Goal: Task Accomplishment & Management: Use online tool/utility

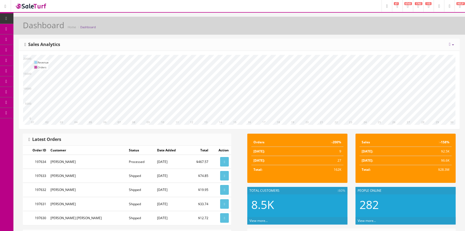
click at [45, 28] on span "Products" at bounding box center [38, 29] width 13 height 5
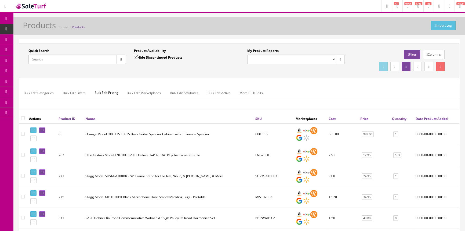
click at [35, 59] on span "Order List" at bounding box center [39, 60] width 15 height 5
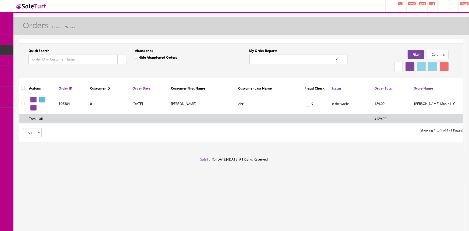
click at [58, 60] on input "Quick Search" at bounding box center [72, 59] width 89 height 9
type input "p"
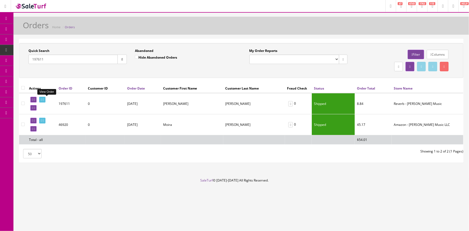
type input "197611"
click at [42, 99] on icon at bounding box center [41, 99] width 1 height 3
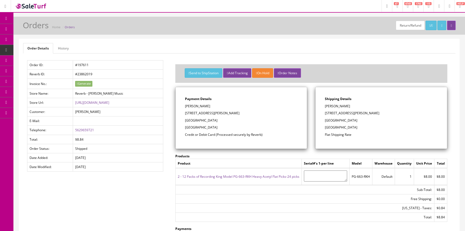
click at [43, 30] on span "Products" at bounding box center [38, 29] width 13 height 5
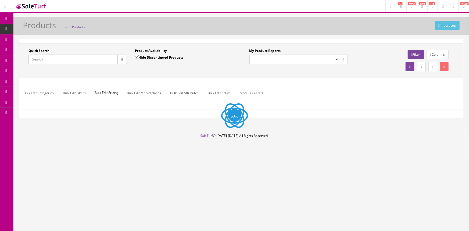
click at [45, 58] on input "Quick Search" at bounding box center [72, 59] width 89 height 9
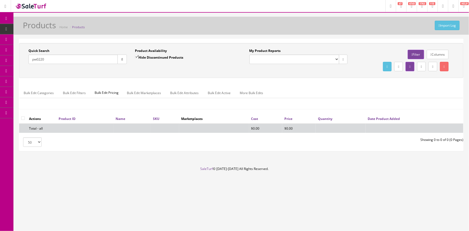
type input "pw0220"
click at [136, 56] on input "Hide Discontinued Products" at bounding box center [136, 56] width 3 height 3
checkbox input "false"
click at [38, 59] on input "pw0220" at bounding box center [72, 59] width 89 height 9
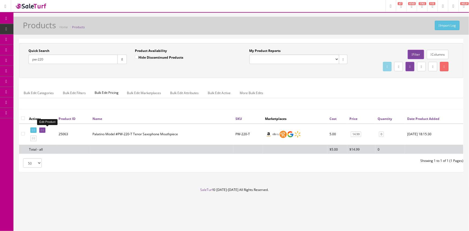
type input "pw-220"
click at [42, 129] on icon at bounding box center [41, 130] width 1 height 3
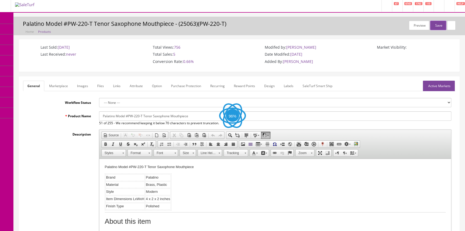
click at [83, 83] on link "Images" at bounding box center [83, 86] width 20 height 10
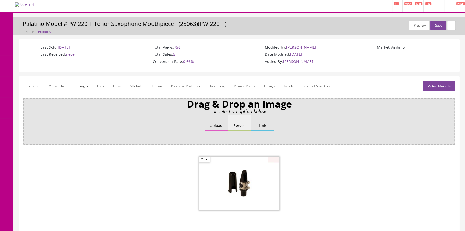
click at [34, 86] on link "General" at bounding box center [33, 86] width 21 height 10
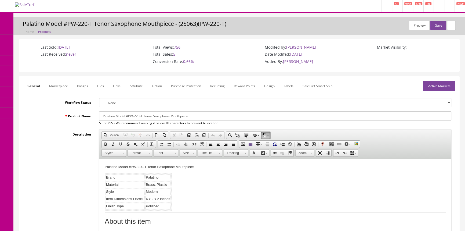
click at [59, 27] on link "Products" at bounding box center [41, 29] width 56 height 10
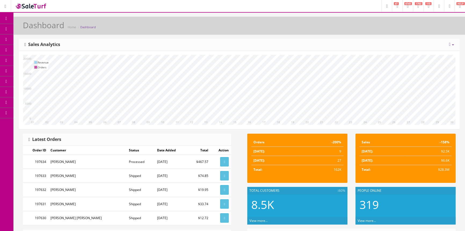
click at [55, 28] on link "Products" at bounding box center [41, 29] width 56 height 10
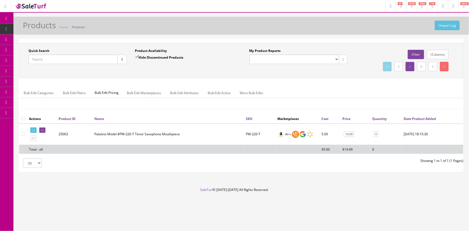
click at [64, 57] on input "Quick Search" at bounding box center [72, 59] width 89 height 9
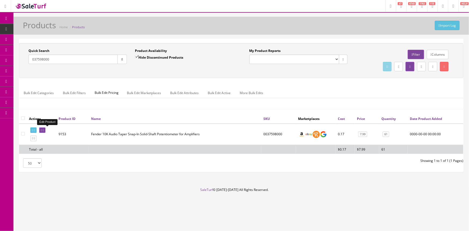
type input "037598000"
click at [42, 129] on icon at bounding box center [41, 130] width 1 height 3
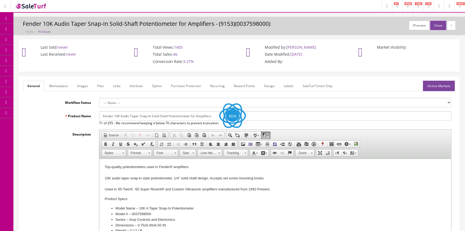
click at [82, 85] on link "Images" at bounding box center [83, 86] width 20 height 10
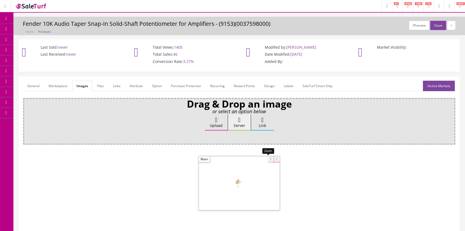
click at [268, 159] on div at bounding box center [239, 183] width 81 height 54
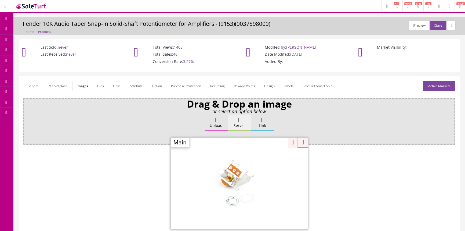
click at [30, 28] on icon at bounding box center [29, 29] width 6 height 4
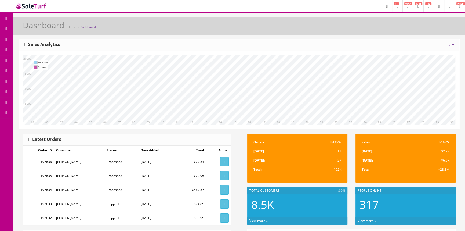
click at [31, 29] on icon at bounding box center [29, 29] width 6 height 4
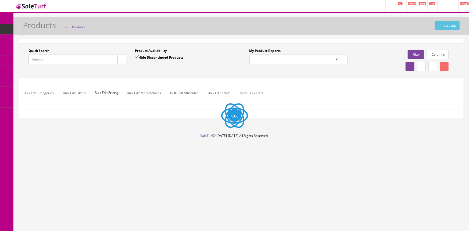
click at [59, 61] on input "Quick Search" at bounding box center [72, 59] width 89 height 9
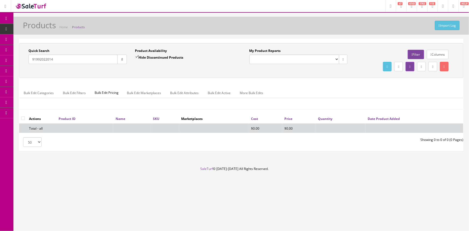
type input "91992022014"
click at [137, 57] on input "Hide Discontinued Products" at bounding box center [136, 56] width 3 height 3
checkbox input "false"
click at [91, 57] on input "91992022014" at bounding box center [72, 59] width 89 height 9
click at [40, 58] on input "91992022014" at bounding box center [72, 59] width 89 height 9
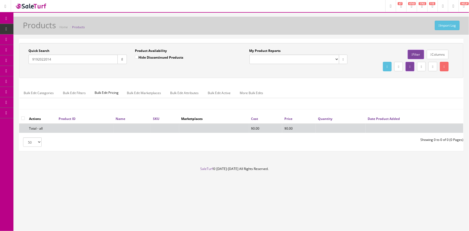
click at [59, 56] on input "9192022014" at bounding box center [72, 59] width 89 height 9
type input "9192022014"
click at [120, 63] on button "button" at bounding box center [121, 59] width 9 height 9
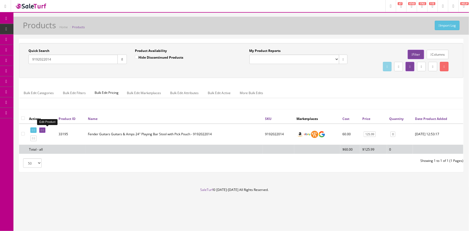
click at [42, 129] on icon at bounding box center [41, 130] width 1 height 3
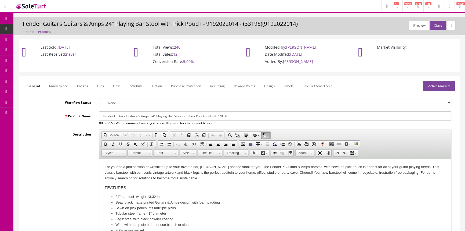
click at [80, 85] on link "Images" at bounding box center [83, 86] width 20 height 10
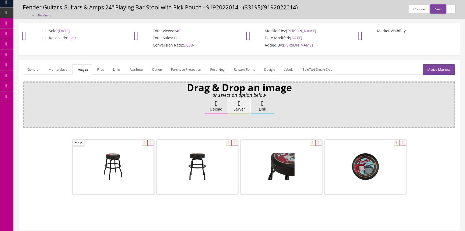
scroll to position [24, 0]
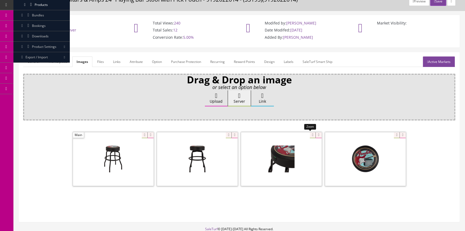
click at [309, 134] on div at bounding box center [281, 159] width 81 height 54
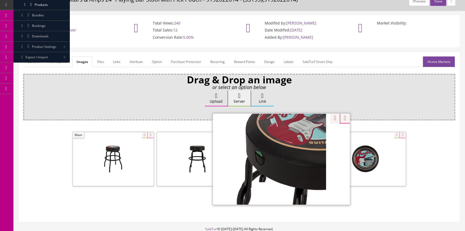
click at [332, 118] on div "Drag & Drop an image or select an option below Upload Server Link Ok WM Left To…" at bounding box center [239, 146] width 433 height 144
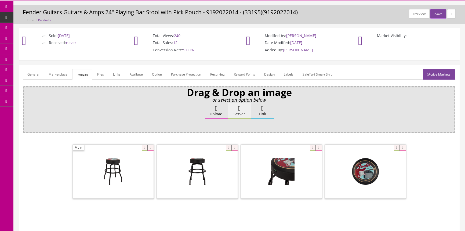
scroll to position [0, 0]
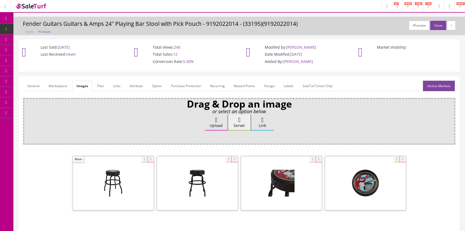
click at [30, 85] on link "General" at bounding box center [33, 86] width 21 height 10
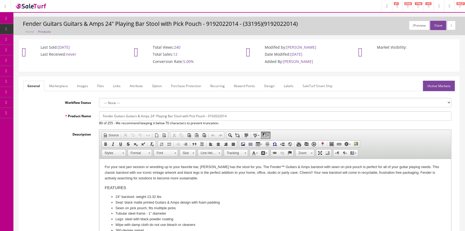
click at [43, 30] on span "Products" at bounding box center [41, 29] width 13 height 5
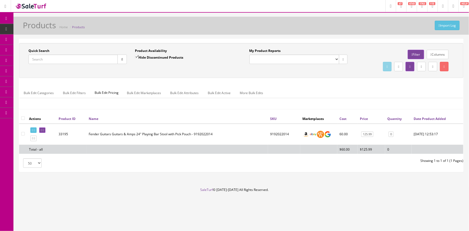
click at [75, 57] on input "Quick Search" at bounding box center [72, 59] width 89 height 9
type input "241102691"
click at [136, 56] on input "Hide Discontinued Products" at bounding box center [136, 56] width 3 height 3
checkbox input "false"
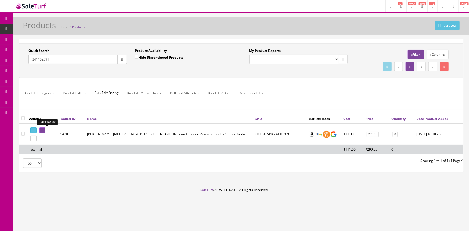
click at [42, 129] on icon at bounding box center [41, 130] width 1 height 3
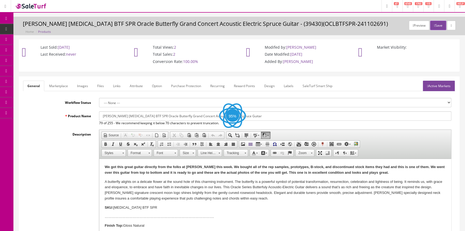
click at [83, 86] on link "Images" at bounding box center [83, 86] width 20 height 10
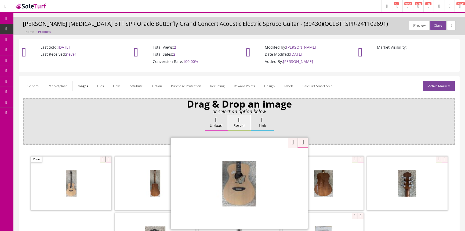
click at [269, 159] on div "Zoom" at bounding box center [239, 182] width 137 height 91
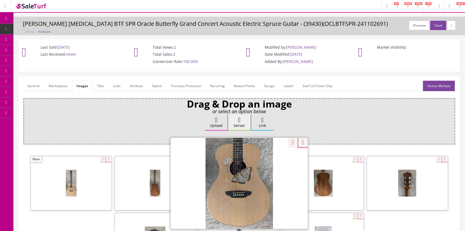
click at [288, 142] on div "Drag & Drop an image or select an option below Upload Server Link Ok WM Left To…" at bounding box center [239, 193] width 433 height 190
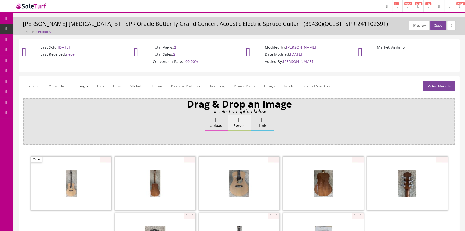
click at [33, 84] on link "General" at bounding box center [33, 86] width 21 height 10
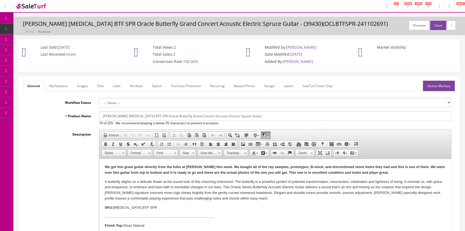
click at [80, 86] on link "Images" at bounding box center [83, 86] width 20 height 10
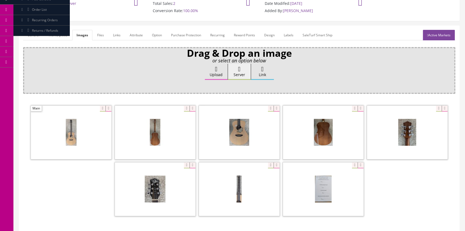
scroll to position [103, 0]
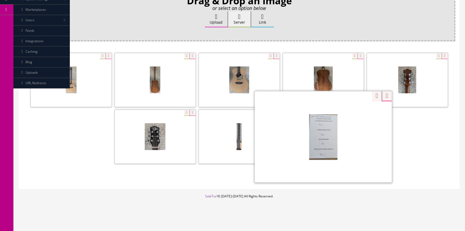
click at [352, 110] on div "Zoom" at bounding box center [323, 136] width 137 height 91
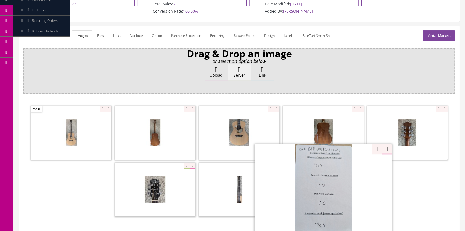
scroll to position [0, 0]
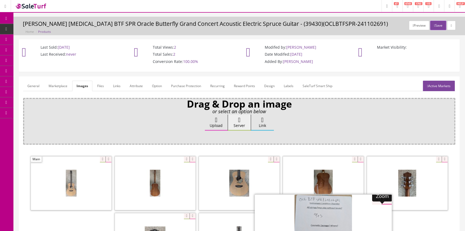
click at [374, 198] on div "Zoom" at bounding box center [239, 211] width 433 height 113
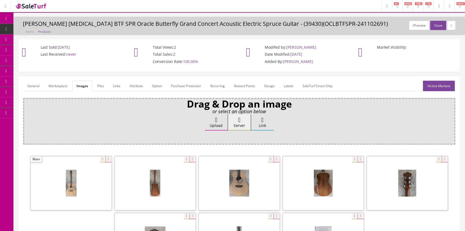
click at [48, 29] on span "Products" at bounding box center [41, 29] width 13 height 5
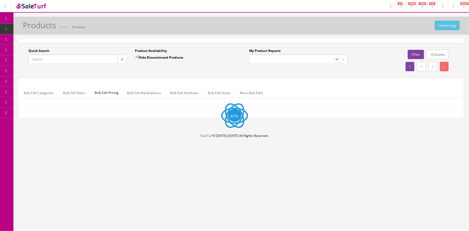
drag, startPoint x: 83, startPoint y: 60, endPoint x: 106, endPoint y: 56, distance: 23.7
click at [83, 60] on input "Quick Search" at bounding box center [72, 59] width 89 height 9
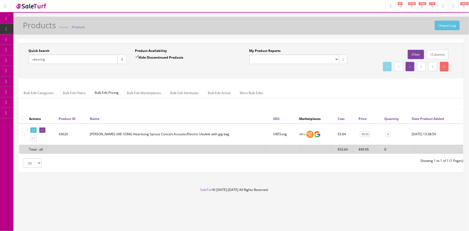
drag, startPoint x: 62, startPoint y: 59, endPoint x: 12, endPoint y: 60, distance: 50.0
click at [12, 60] on div "Research Trends Trending on Ebay Google Trends Amazon Insights (Login Before Cl…" at bounding box center [234, 115] width 469 height 231
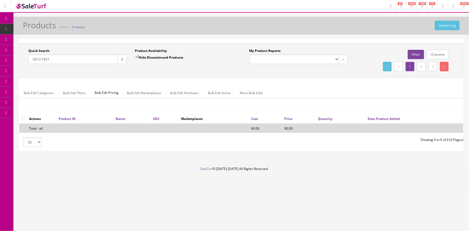
type input "181211857."
click at [136, 56] on input "Hide Discontinued Products" at bounding box center [136, 56] width 3 height 3
checkbox input "false"
click at [56, 56] on input "181211857." at bounding box center [72, 59] width 89 height 9
click at [46, 59] on input "181211857" at bounding box center [72, 59] width 89 height 9
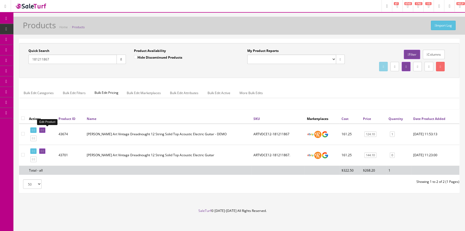
type input "181211867"
click at [42, 129] on icon at bounding box center [41, 130] width 1 height 3
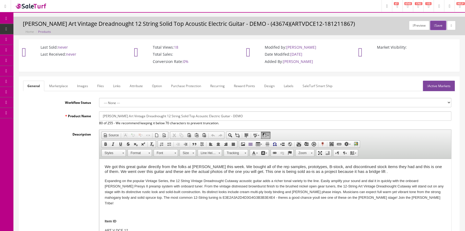
click at [81, 85] on link "Images" at bounding box center [83, 86] width 20 height 10
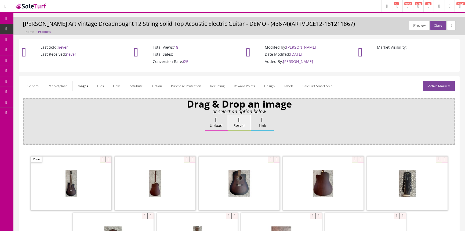
click at [33, 85] on link "General" at bounding box center [33, 86] width 21 height 10
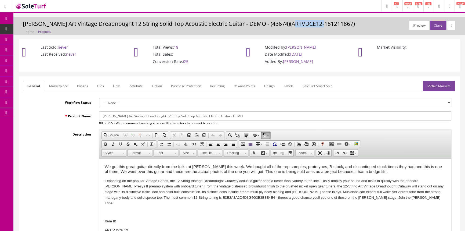
drag, startPoint x: 296, startPoint y: 23, endPoint x: 323, endPoint y: 25, distance: 27.7
click at [323, 25] on h3 "[PERSON_NAME] Art Vintage Dreadnought 12 String Solid Top Acoustic Electric Gui…" at bounding box center [239, 24] width 433 height 6
copy h3 "181211867"
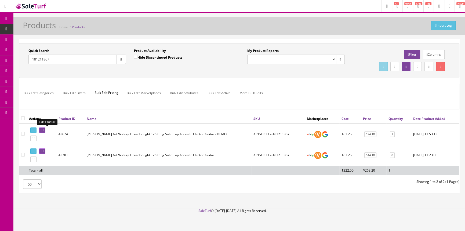
click at [42, 131] on icon at bounding box center [41, 130] width 1 height 3
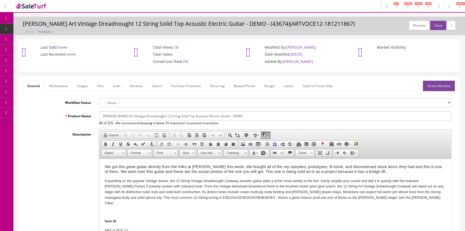
click at [81, 87] on link "Images" at bounding box center [83, 86] width 20 height 10
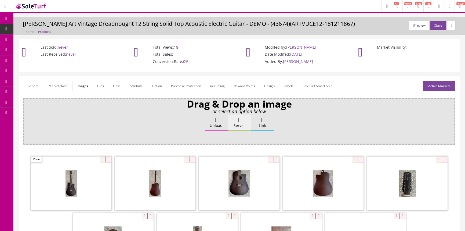
click at [34, 85] on link "General" at bounding box center [33, 86] width 21 height 10
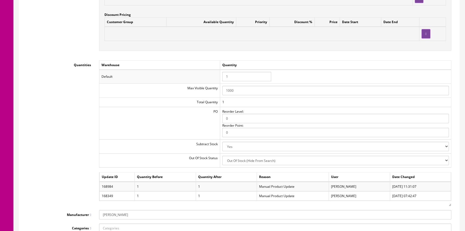
scroll to position [538, 0]
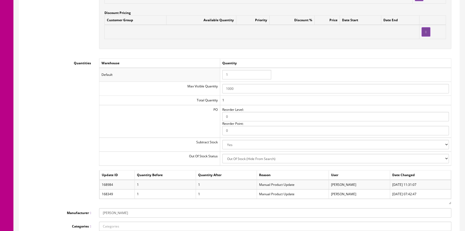
click at [237, 74] on input "1" at bounding box center [247, 74] width 49 height 9
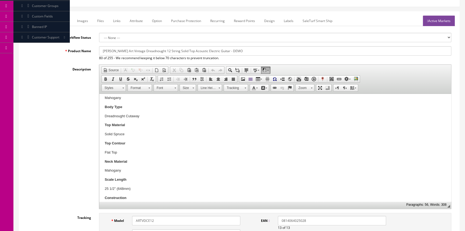
scroll to position [0, 0]
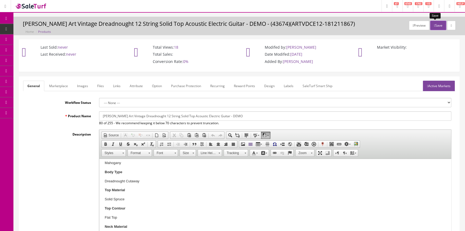
type input "0"
click at [433, 26] on button "Save" at bounding box center [439, 25] width 16 height 9
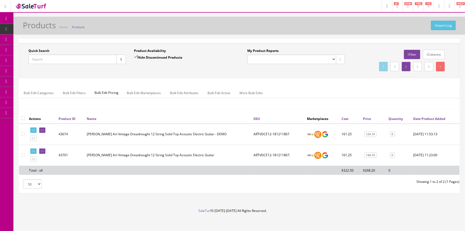
click at [54, 61] on input "Quick Search" at bounding box center [72, 59] width 88 height 9
click at [54, 60] on input "Quick Search" at bounding box center [72, 59] width 88 height 9
click at [55, 60] on input "Quick Search" at bounding box center [72, 59] width 88 height 9
click at [56, 59] on input "Quick Search" at bounding box center [72, 59] width 88 height 9
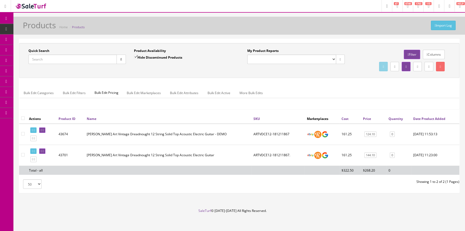
click at [56, 59] on input "Quick Search" at bounding box center [72, 59] width 88 height 9
drag, startPoint x: 56, startPoint y: 59, endPoint x: 94, endPoint y: 4, distance: 66.4
click at [56, 58] on input "Quick Search" at bounding box center [72, 59] width 88 height 9
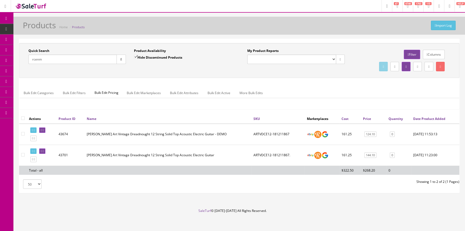
type input "rcenm"
click at [136, 55] on input "Hide Discontinued Products" at bounding box center [135, 56] width 3 height 3
checkbox input "false"
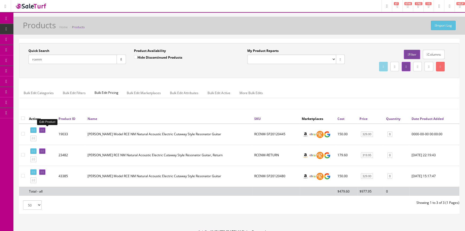
click at [42, 129] on icon at bounding box center [41, 130] width 1 height 3
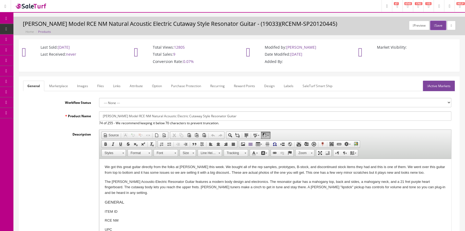
click at [86, 85] on link "Images" at bounding box center [83, 86] width 20 height 10
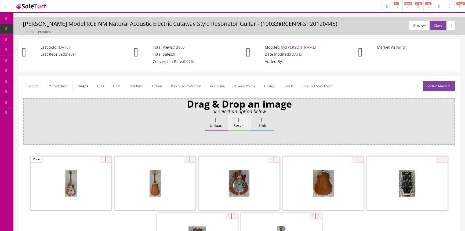
click at [35, 83] on link "General" at bounding box center [33, 86] width 21 height 10
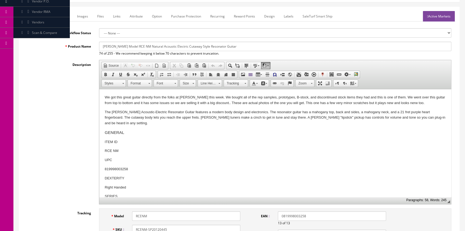
scroll to position [24, 0]
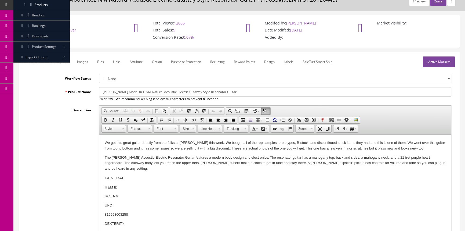
click at [82, 61] on link "Images" at bounding box center [83, 61] width 20 height 10
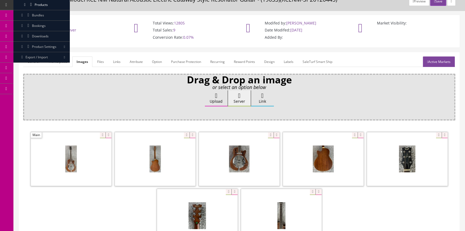
scroll to position [0, 0]
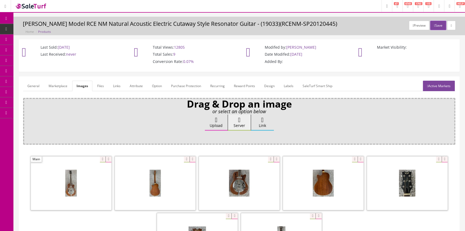
click at [35, 84] on link "General" at bounding box center [33, 86] width 21 height 10
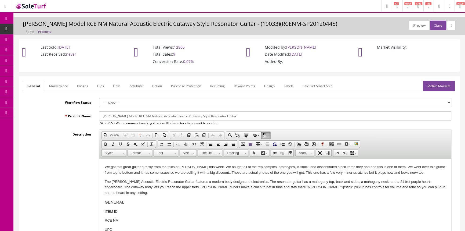
click at [44, 29] on span "Products" at bounding box center [41, 29] width 13 height 5
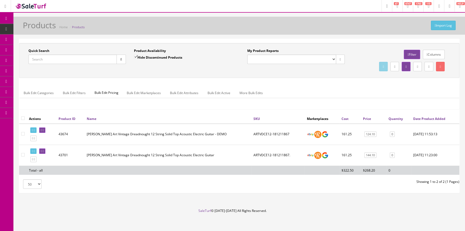
click at [83, 60] on input "Quick Search" at bounding box center [72, 59] width 88 height 9
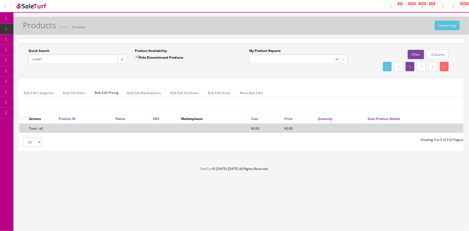
click at [88, 62] on input "rm997" at bounding box center [72, 59] width 89 height 9
click at [36, 59] on input "rm997" at bounding box center [72, 59] width 89 height 9
click at [81, 61] on input "rm-997" at bounding box center [72, 59] width 89 height 9
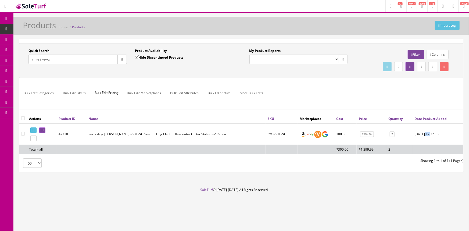
drag, startPoint x: 422, startPoint y: 133, endPoint x: 428, endPoint y: 134, distance: 6.5
click at [428, 134] on td "2025-06-25 12:27:15" at bounding box center [437, 134] width 51 height 21
click at [67, 59] on input "rm-997e-vg" at bounding box center [72, 59] width 89 height 9
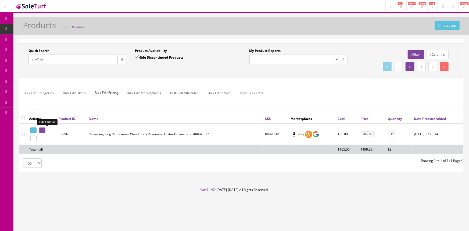
type input "rr-41-br"
click at [42, 129] on icon at bounding box center [41, 130] width 1 height 3
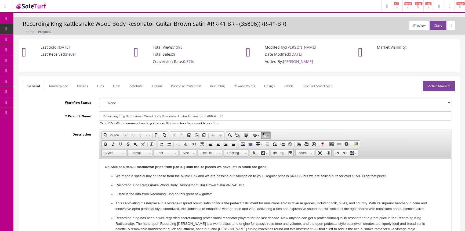
click at [88, 87] on link "Images" at bounding box center [83, 86] width 20 height 10
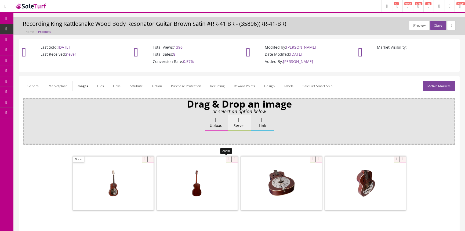
click at [225, 157] on div at bounding box center [197, 183] width 81 height 54
click at [261, 142] on div "Drag & Drop an image or select an option below Upload Server Link Ok WM Left To…" at bounding box center [239, 170] width 433 height 144
click at [45, 28] on span "Products" at bounding box center [41, 29] width 13 height 5
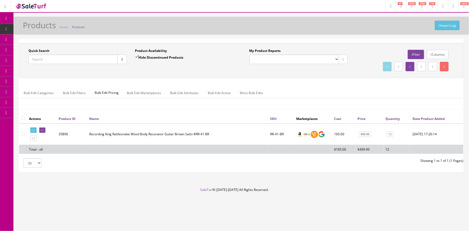
click at [48, 60] on input "Quick Search" at bounding box center [72, 59] width 89 height 9
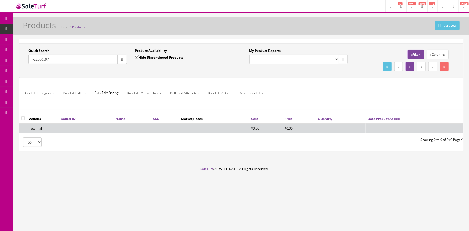
type input "y22050597"
click at [136, 56] on input "Hide Discontinued Products" at bounding box center [136, 56] width 3 height 3
checkbox input "false"
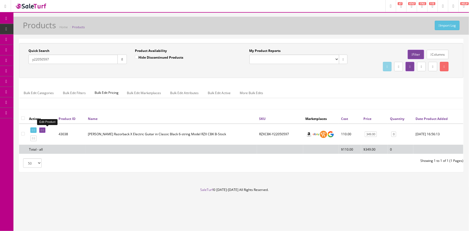
click at [42, 129] on icon at bounding box center [41, 130] width 1 height 3
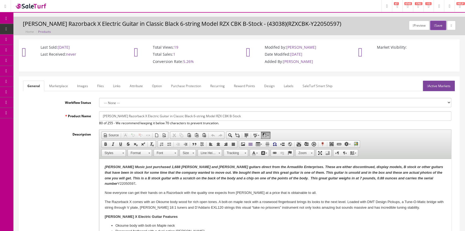
click at [86, 85] on link "Images" at bounding box center [83, 86] width 20 height 10
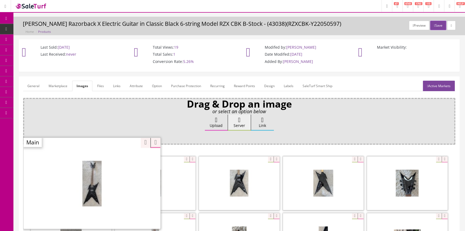
click at [98, 159] on div "Zoom" at bounding box center [92, 182] width 137 height 91
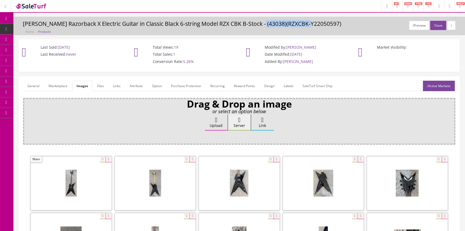
drag, startPoint x: 261, startPoint y: 23, endPoint x: 311, endPoint y: 26, distance: 50.6
click at [311, 26] on h3 "DEAN Razorback X Electric Guitar in Classic Black 6-string Model RZX CBK B-Stoc…" at bounding box center [239, 24] width 433 height 6
copy h3 "RZXCBK-Y22050597"
click at [52, 26] on link "Products" at bounding box center [41, 29] width 56 height 10
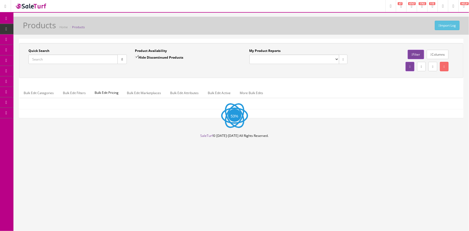
drag, startPoint x: 48, startPoint y: 59, endPoint x: 92, endPoint y: 56, distance: 44.2
click at [49, 60] on input "Quick Search" at bounding box center [72, 59] width 89 height 9
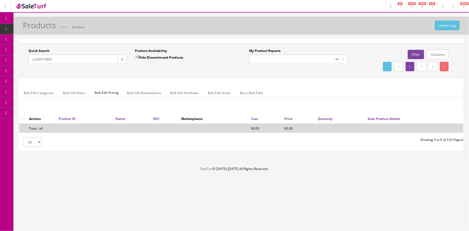
type input "cc220114661"
click at [137, 56] on input "Hide Discontinued Products" at bounding box center [136, 56] width 3 height 3
checkbox input "false"
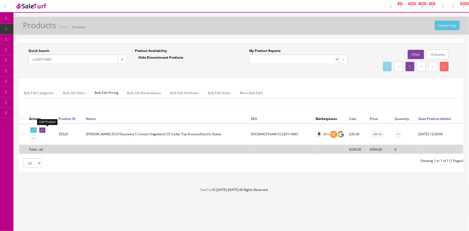
click at [42, 129] on icon at bounding box center [41, 130] width 1 height 3
